Goal: Entertainment & Leisure: Consume media (video, audio)

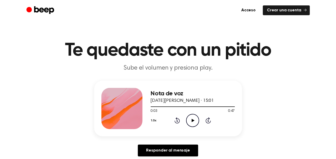
scroll to position [626, 0]
click at [193, 123] on icon "Play Audio" at bounding box center [192, 120] width 13 height 13
click at [195, 117] on icon "Play Audio" at bounding box center [192, 120] width 13 height 13
click at [194, 122] on icon "Play Audio" at bounding box center [192, 120] width 13 height 13
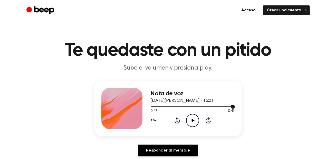
click at [151, 106] on div at bounding box center [193, 106] width 84 height 1
click at [195, 125] on icon "Play Audio" at bounding box center [192, 120] width 13 height 13
click at [191, 116] on icon "Play Audio" at bounding box center [192, 120] width 13 height 13
